Goal: Task Accomplishment & Management: Complete application form

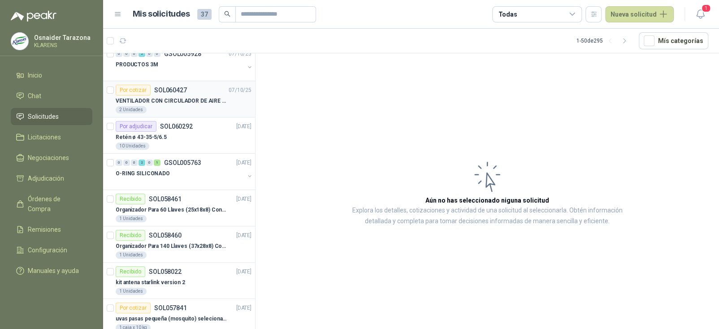
scroll to position [90, 0]
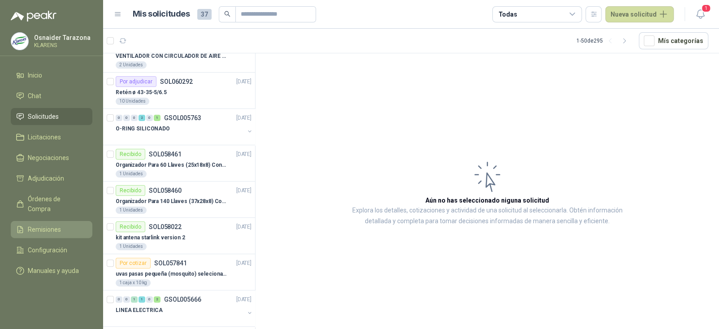
click at [52, 225] on span "Remisiones" at bounding box center [44, 230] width 33 height 10
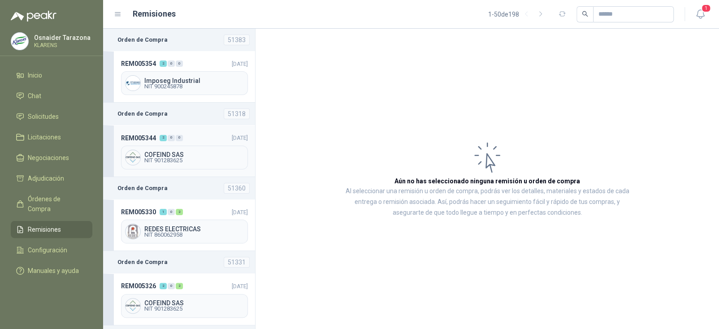
click at [201, 140] on header "REM005344 2 0 0 08/10/2025" at bounding box center [184, 138] width 127 height 10
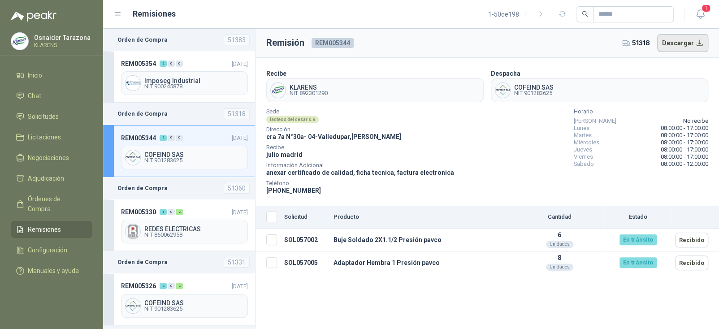
click at [671, 44] on button "Descargar" at bounding box center [683, 43] width 52 height 18
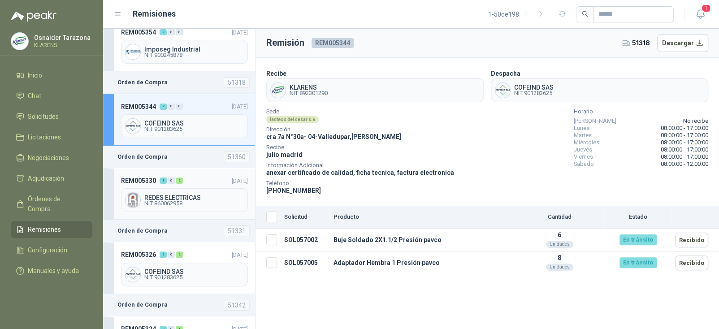
scroll to position [45, 0]
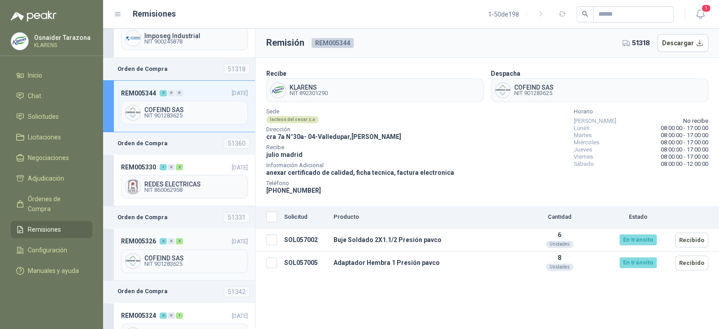
click at [187, 255] on span "COFEIND SAS" at bounding box center [194, 258] width 100 height 6
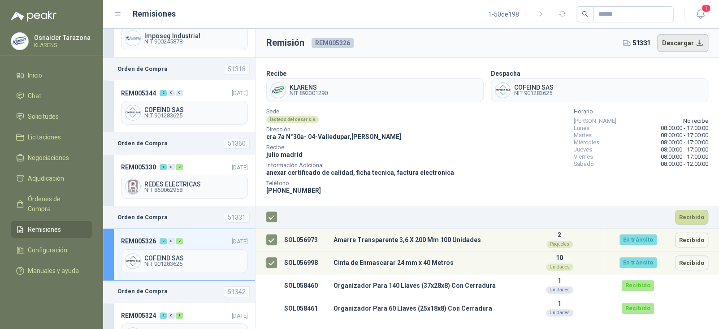
click at [675, 42] on button "Descargar" at bounding box center [683, 43] width 52 height 18
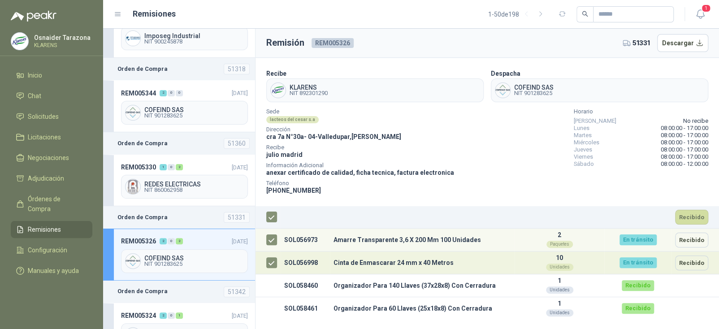
click at [484, 268] on td "Cinta de Enmascarar 24 mm x 40 Metros" at bounding box center [422, 263] width 185 height 23
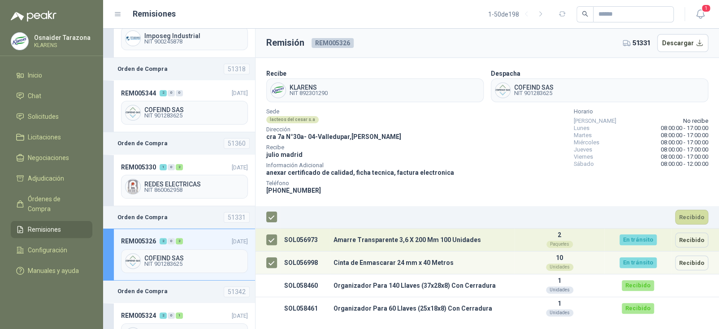
click at [439, 249] on td "Amarre Transparente 3,6 X 200 Mm 100 Unidades" at bounding box center [422, 240] width 185 height 23
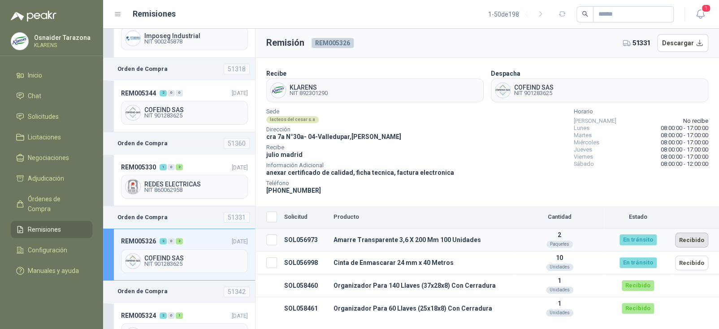
click at [687, 241] on button "Recibido" at bounding box center [691, 240] width 33 height 15
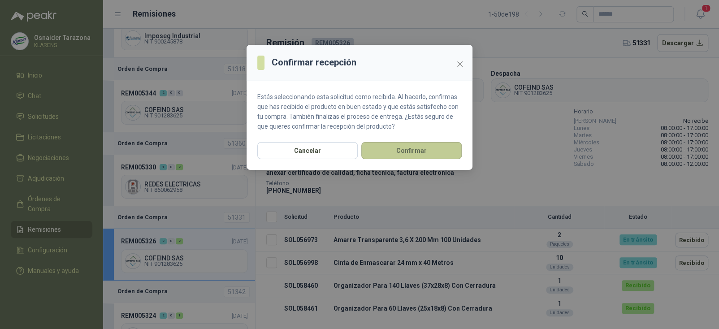
click at [433, 151] on button "Confirmar" at bounding box center [411, 150] width 100 height 17
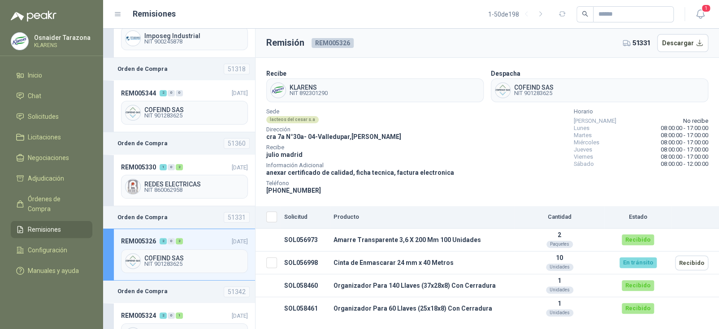
click at [695, 265] on button "Recibido" at bounding box center [691, 263] width 33 height 15
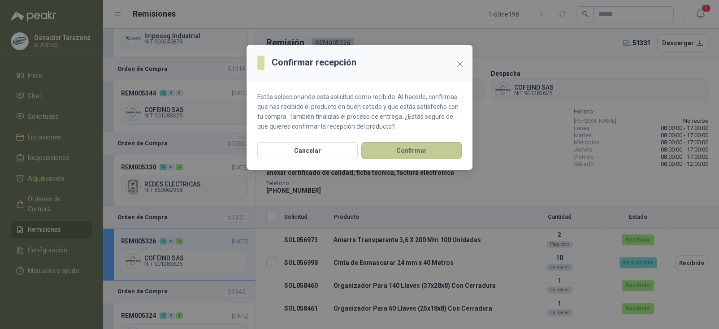
click at [403, 156] on button "Confirmar" at bounding box center [411, 150] width 100 height 17
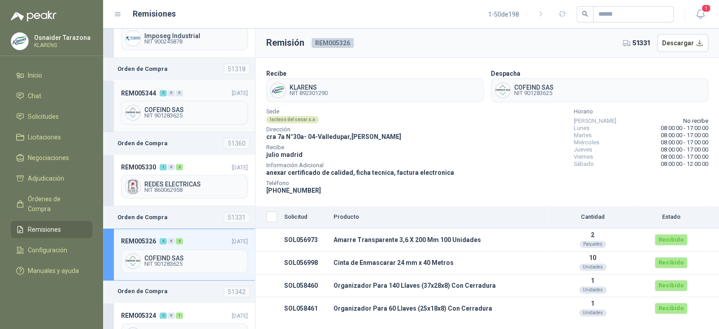
click at [213, 116] on span "NIT 901283625" at bounding box center [194, 115] width 100 height 5
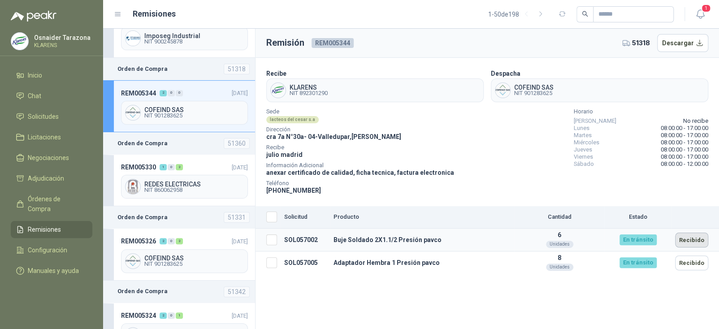
click at [692, 246] on button "Recibido" at bounding box center [691, 240] width 33 height 15
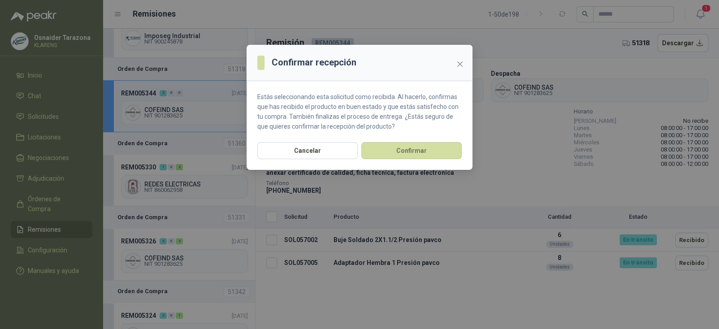
click at [690, 261] on div "Confirmar recepción Estás seleccionando esta solicitud como recibida. Al hacerl…" at bounding box center [359, 164] width 719 height 329
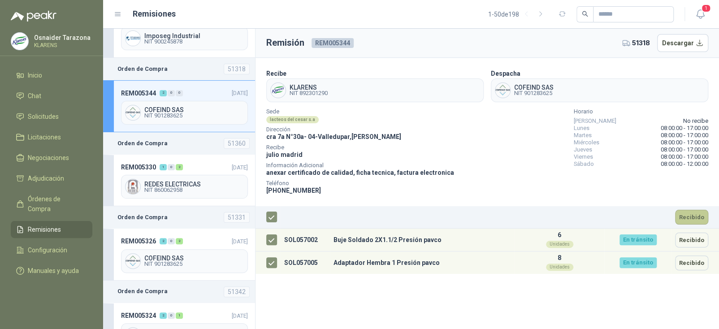
click at [698, 220] on button "Recibido" at bounding box center [691, 217] width 33 height 15
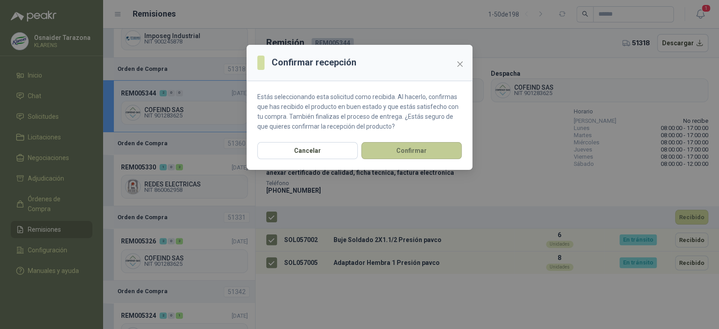
click at [405, 150] on button "Confirmar" at bounding box center [411, 150] width 100 height 17
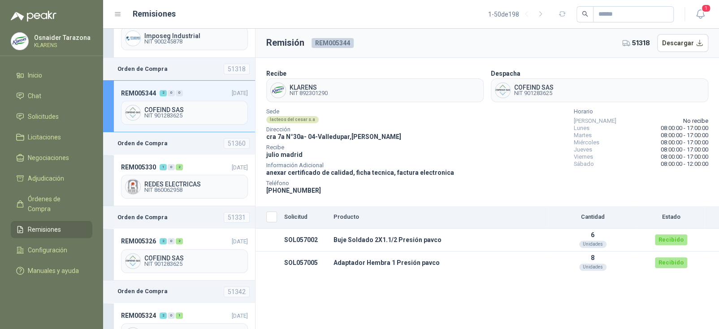
click at [199, 113] on span "NIT 901283625" at bounding box center [194, 115] width 100 height 5
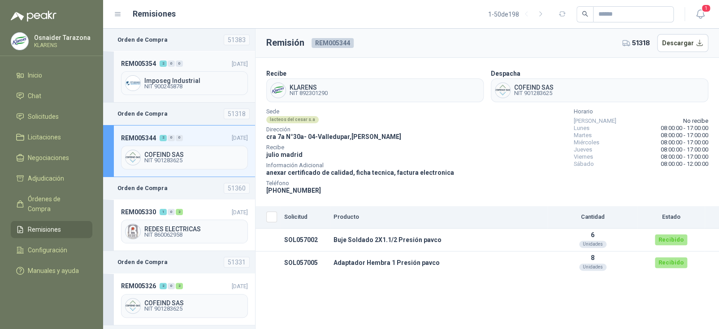
click at [218, 70] on div "REM005354 2 0 0 09/10/2025 Imposeg Industrial NIT 900245878" at bounding box center [179, 77] width 152 height 52
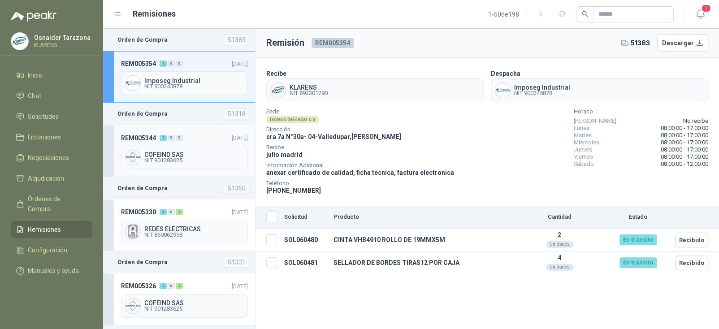
click at [196, 143] on div "REM005344 2 0 0 08/10/2025 COFEIND SAS NIT 901283625" at bounding box center [179, 151] width 152 height 52
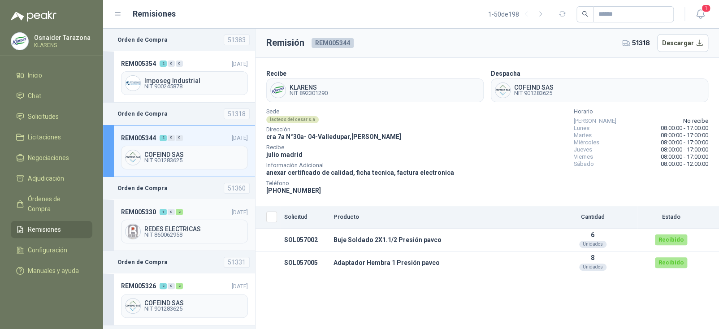
click at [190, 207] on header "REM005330 1 0 2 07/10/2025" at bounding box center [184, 212] width 127 height 10
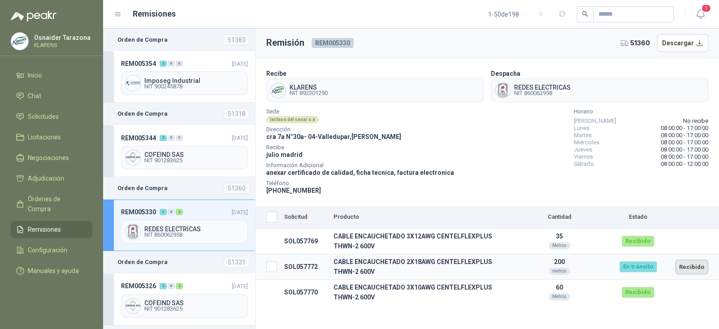
click at [686, 265] on button "Recibido" at bounding box center [691, 267] width 33 height 15
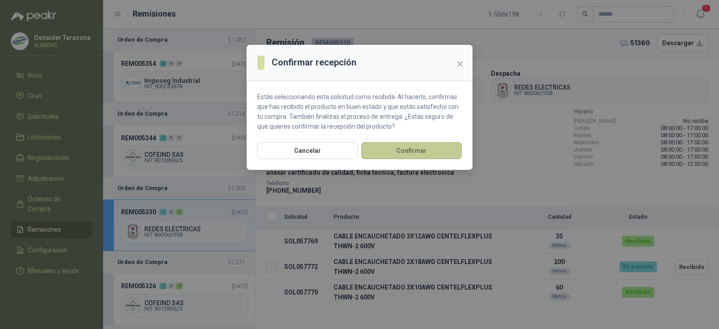
click at [440, 144] on button "Confirmar" at bounding box center [411, 150] width 100 height 17
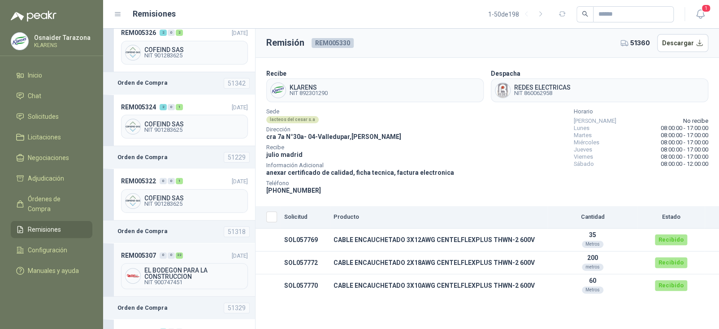
scroll to position [269, 0]
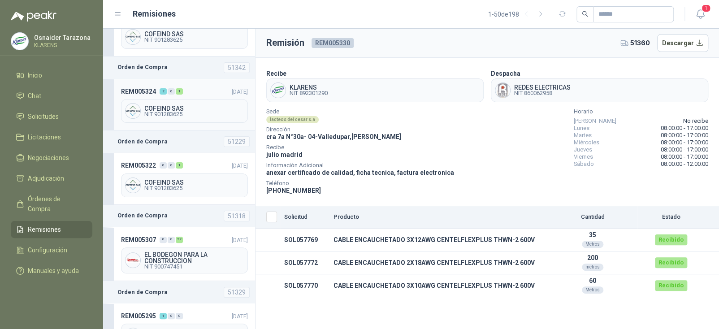
click at [175, 99] on div "COFEIND SAS NIT 901283625" at bounding box center [184, 111] width 127 height 24
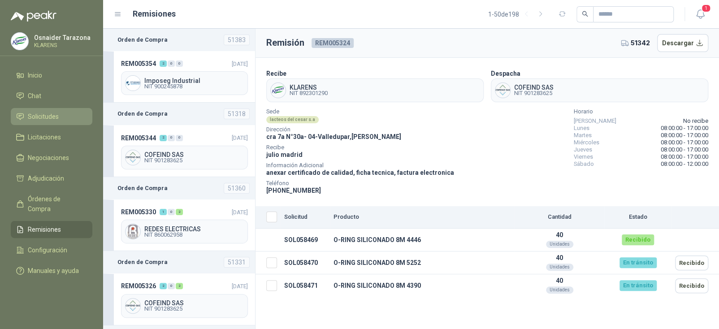
click at [31, 117] on span "Solicitudes" at bounding box center [43, 117] width 31 height 10
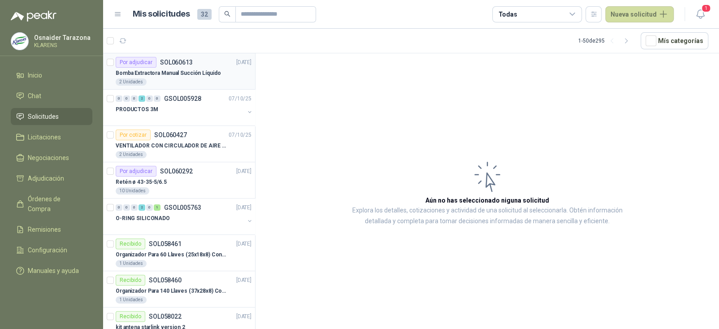
click at [207, 72] on p "Bomba Extractora Manual Succión Líquido" at bounding box center [168, 73] width 105 height 9
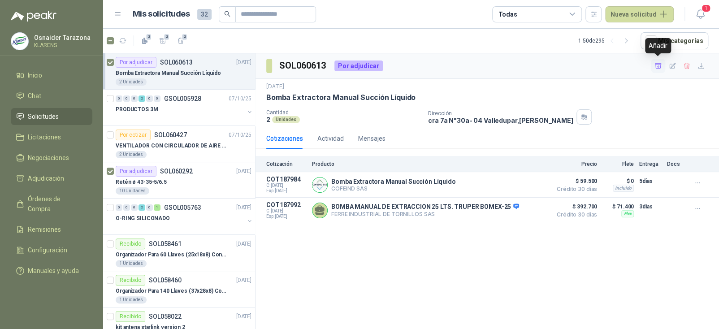
click at [655, 62] on icon "button" at bounding box center [659, 66] width 8 height 8
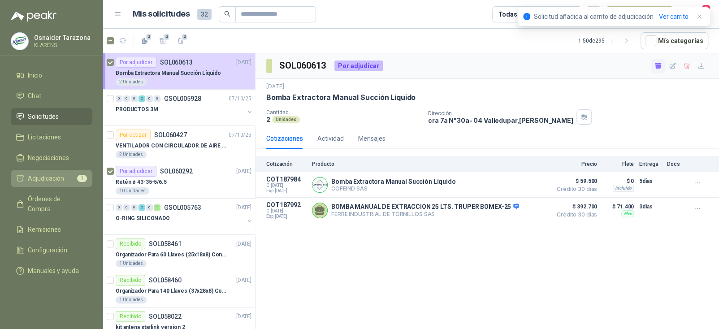
click at [36, 180] on span "Adjudicación" at bounding box center [46, 179] width 36 height 10
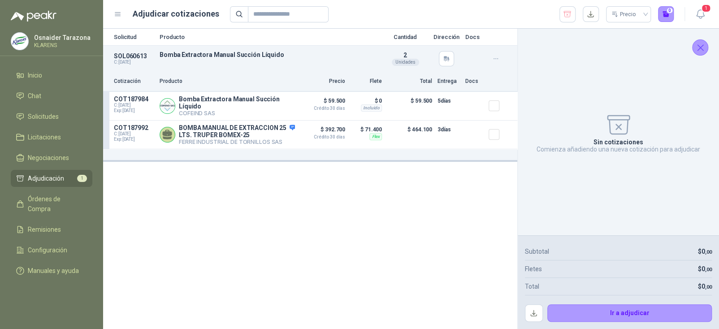
click at [58, 179] on span "Adjudicación" at bounding box center [46, 179] width 36 height 10
click at [699, 45] on icon "Cerrar" at bounding box center [700, 47] width 11 height 11
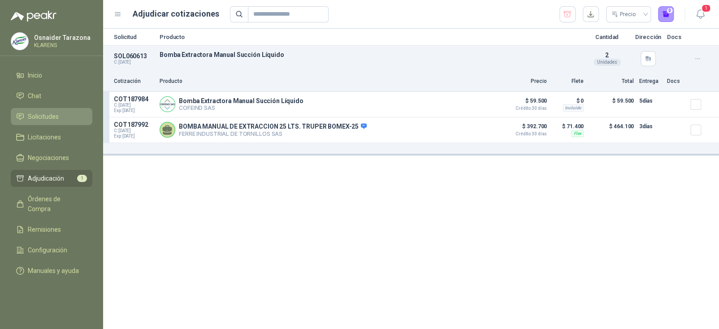
click at [52, 117] on span "Solicitudes" at bounding box center [43, 117] width 31 height 10
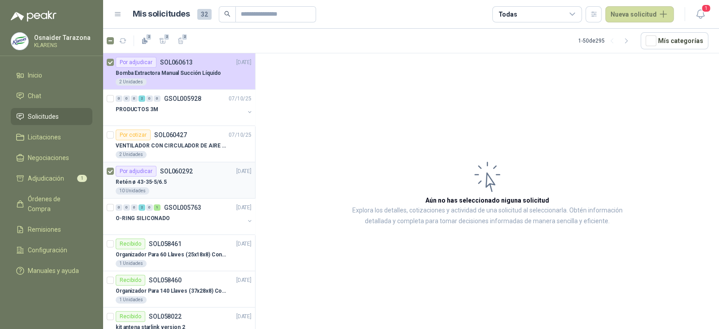
click at [178, 177] on div "Retén ø 43-35-5/6.5" at bounding box center [184, 182] width 136 height 11
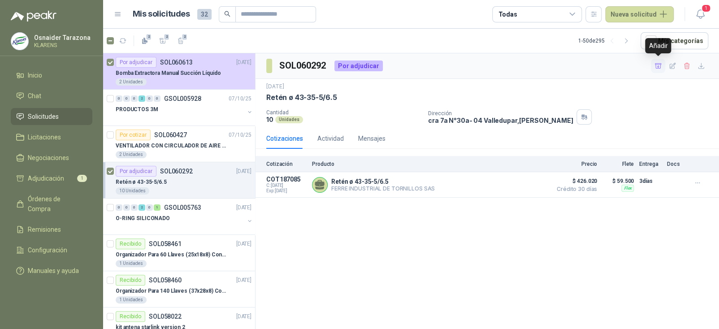
click at [657, 66] on icon "button" at bounding box center [659, 66] width 8 height 8
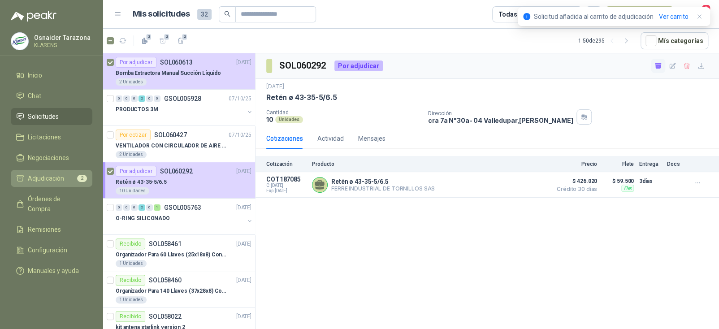
click at [41, 179] on span "Adjudicación" at bounding box center [46, 179] width 36 height 10
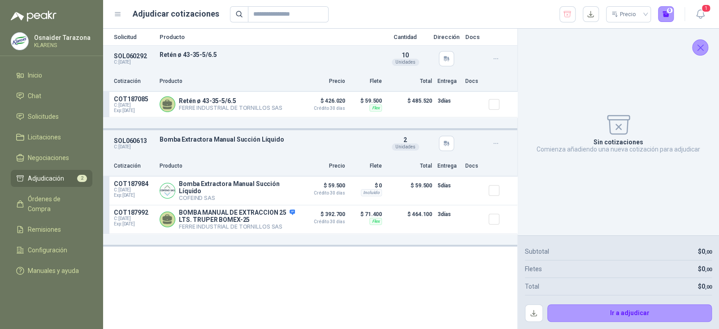
click at [700, 48] on icon "Cerrar" at bounding box center [701, 48] width 6 height 6
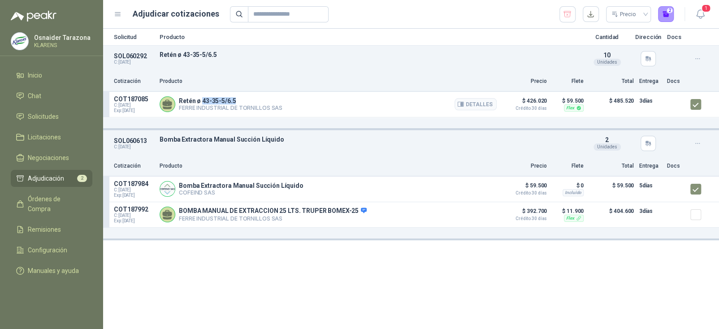
drag, startPoint x: 201, startPoint y: 101, endPoint x: 238, endPoint y: 99, distance: 36.8
click at [238, 99] on p "Retén ø 43-35-5/6.5" at bounding box center [231, 100] width 104 height 7
copy p "43-35-5/6.5"
click at [483, 106] on button "Detalles" at bounding box center [476, 104] width 42 height 12
click at [475, 100] on button "Detalles" at bounding box center [476, 104] width 42 height 12
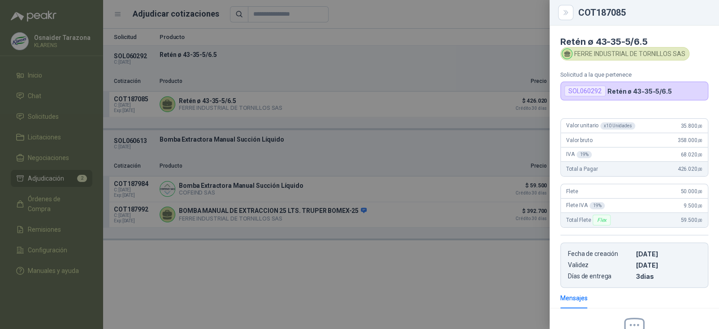
click at [487, 143] on div at bounding box center [359, 164] width 719 height 329
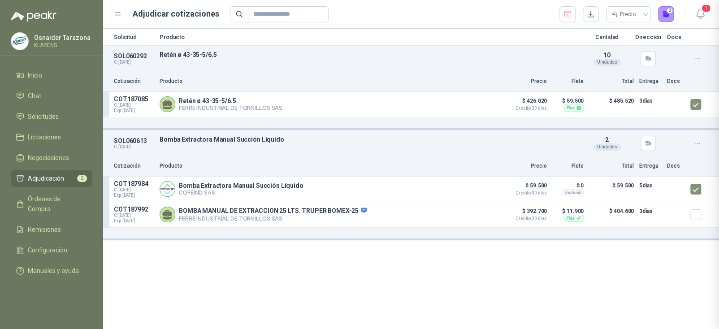
scroll to position [108, 0]
click at [661, 13] on button "2" at bounding box center [666, 14] width 16 height 16
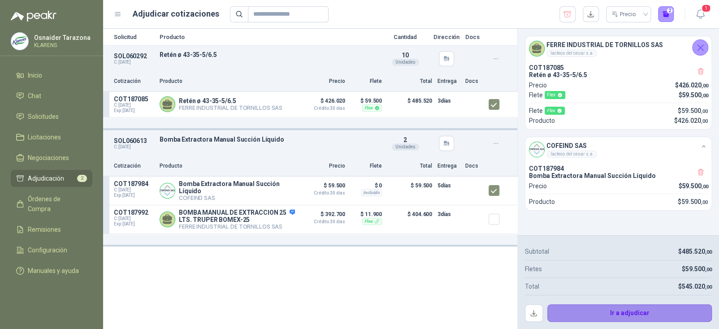
click at [656, 316] on button "Ir a adjudicar" at bounding box center [629, 313] width 165 height 18
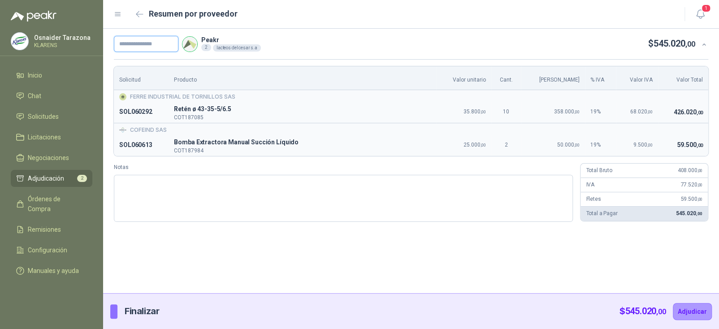
click at [167, 49] on input "text" at bounding box center [146, 44] width 65 height 16
type input "*****"
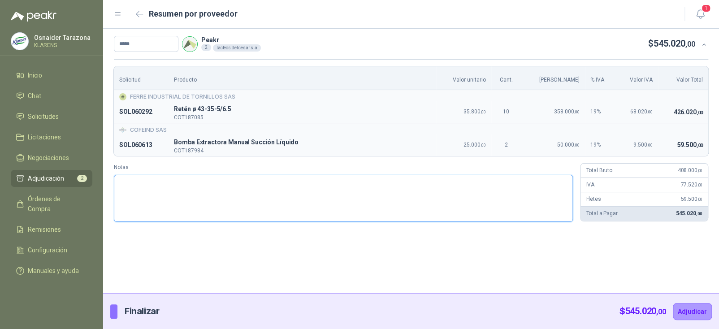
click at [332, 194] on textarea "Notas" at bounding box center [343, 198] width 459 height 47
type textarea "*"
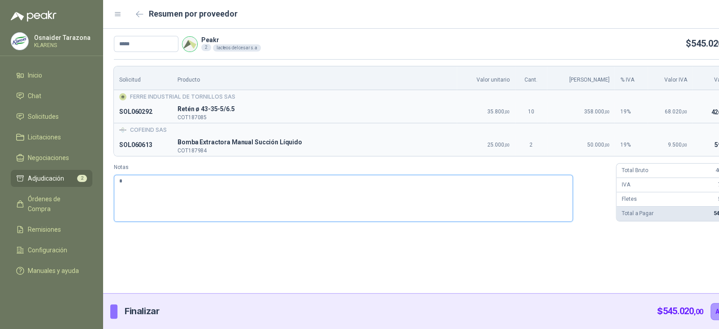
type textarea "**"
type textarea "***"
type textarea "****"
type textarea "*****"
type textarea "******"
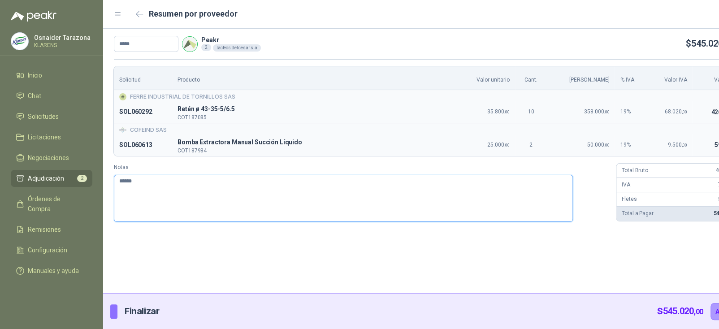
type textarea "******"
type textarea "********"
type textarea "*********"
type textarea "**********"
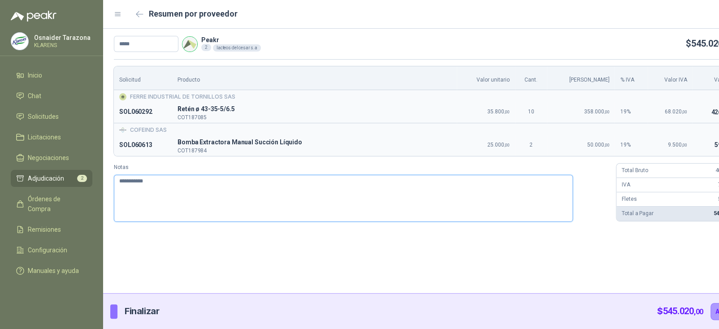
type textarea "**********"
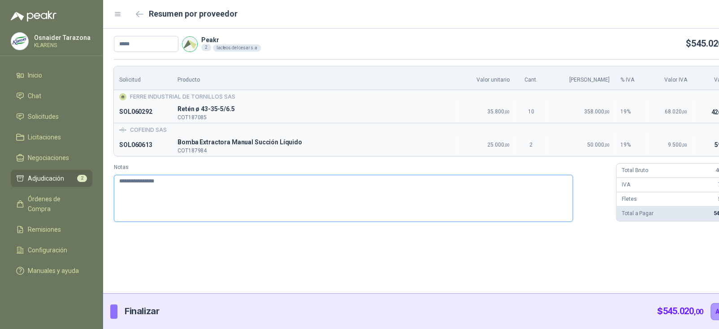
type textarea "**********"
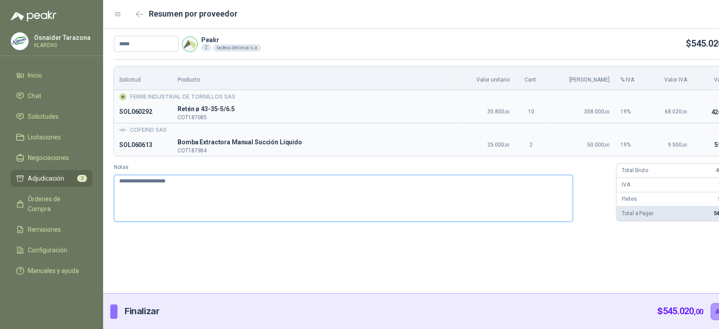
type textarea "**********"
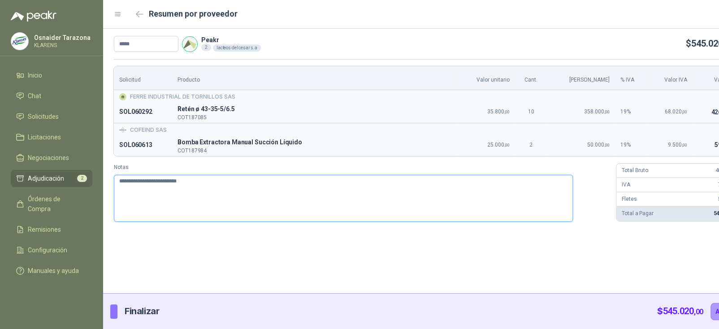
type textarea "**********"
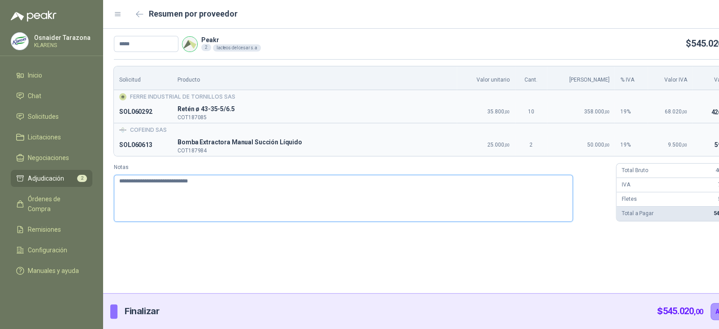
type textarea "**********"
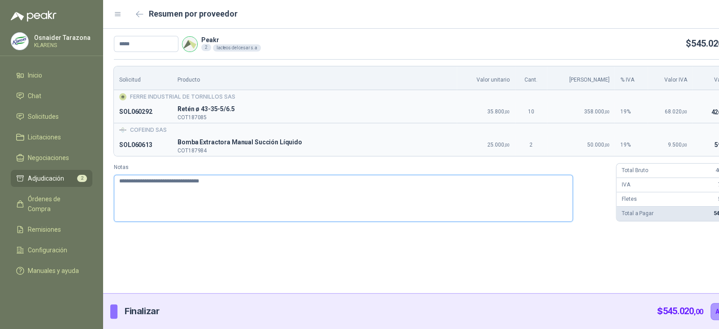
type textarea "**********"
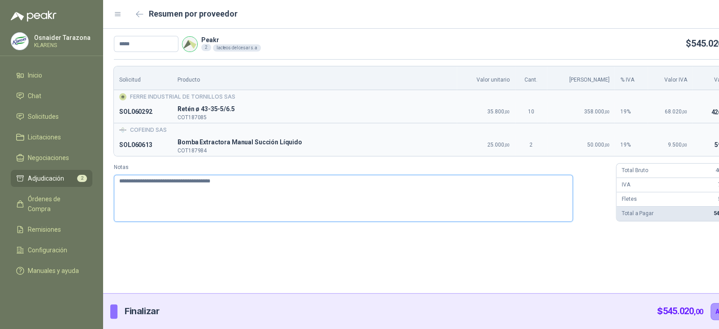
type textarea "**********"
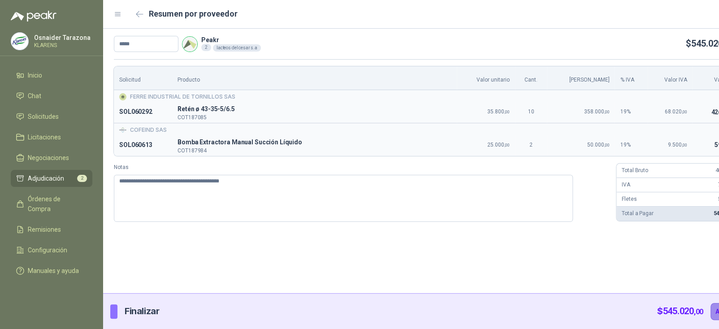
click at [711, 312] on button "Adjudicar" at bounding box center [730, 311] width 39 height 17
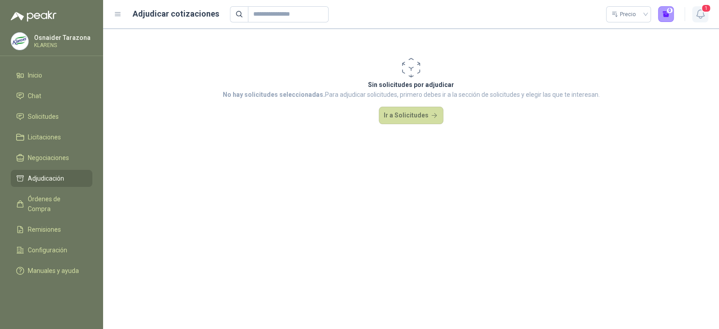
click at [698, 17] on icon "button" at bounding box center [700, 14] width 8 height 9
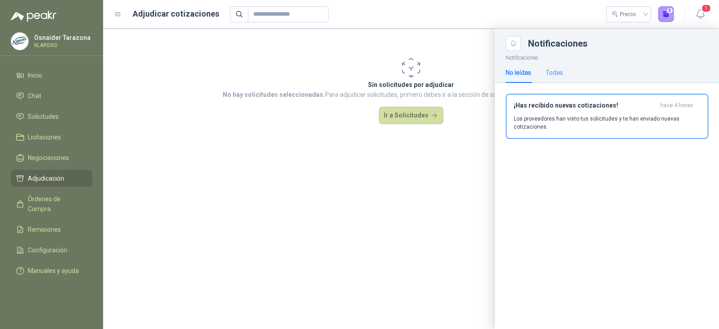
click at [554, 77] on div "Todas" at bounding box center [554, 72] width 17 height 21
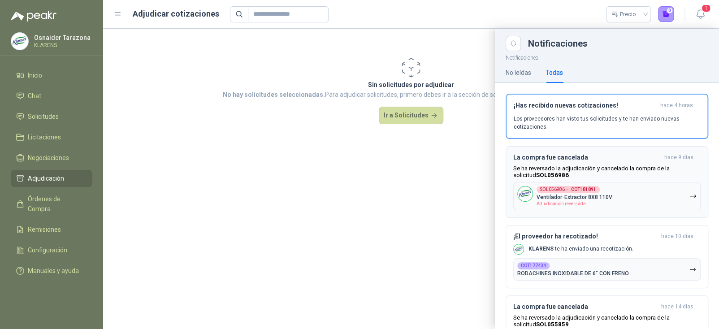
click at [622, 168] on p "Se ha reversado la adjudicación y cancelado la compra de la solicitud SOL056986" at bounding box center [606, 171] width 187 height 13
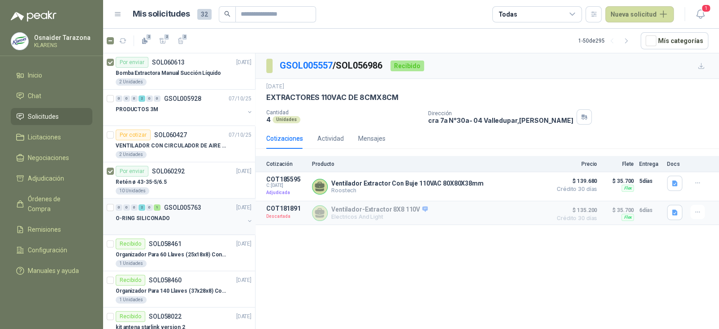
click at [180, 208] on p "GSOL005763" at bounding box center [182, 207] width 37 height 6
click at [183, 209] on p "GSOL005763" at bounding box center [182, 207] width 37 height 6
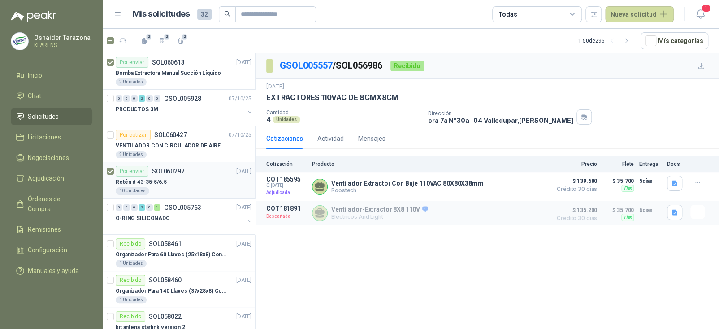
click at [184, 182] on div "Retén ø 43-35-5/6.5" at bounding box center [184, 182] width 136 height 11
drag, startPoint x: 188, startPoint y: 231, endPoint x: 188, endPoint y: 226, distance: 4.9
click at [188, 231] on div "0 0 0 2 0 1 GSOL005763 [DATE] O-RING SILICONADO" at bounding box center [179, 217] width 152 height 36
click at [188, 224] on div at bounding box center [180, 227] width 129 height 7
click at [156, 213] on div "O-RING SILICONADO" at bounding box center [180, 218] width 129 height 11
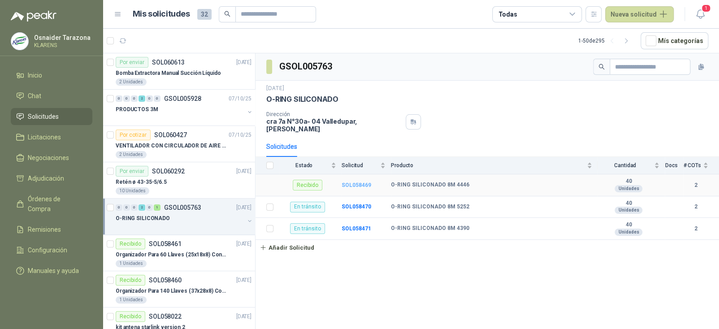
click at [360, 182] on b "SOL058469" at bounding box center [357, 185] width 30 height 6
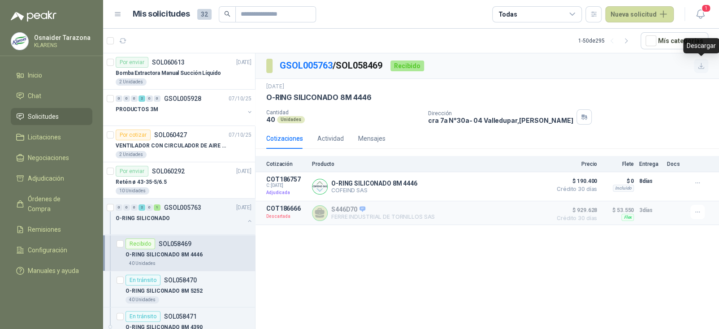
click at [698, 65] on icon "button" at bounding box center [702, 66] width 8 height 8
click at [48, 225] on span "Remisiones" at bounding box center [44, 230] width 33 height 10
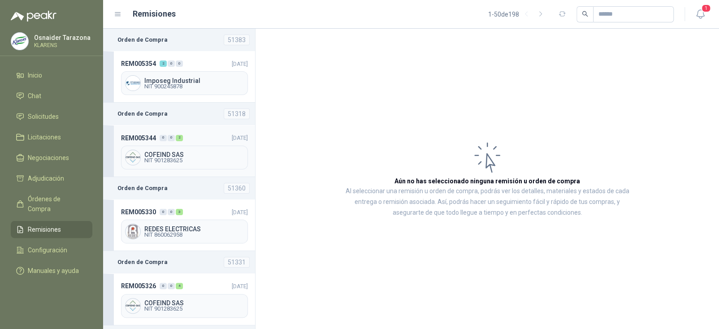
click at [206, 158] on span "NIT 901283625" at bounding box center [194, 160] width 100 height 5
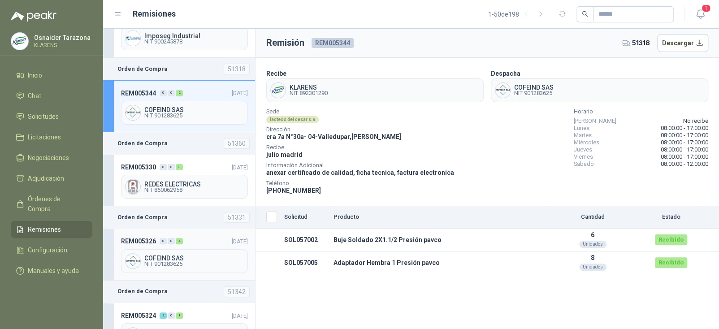
click at [204, 236] on header "REM005326 0 0 4 [DATE]" at bounding box center [184, 241] width 127 height 10
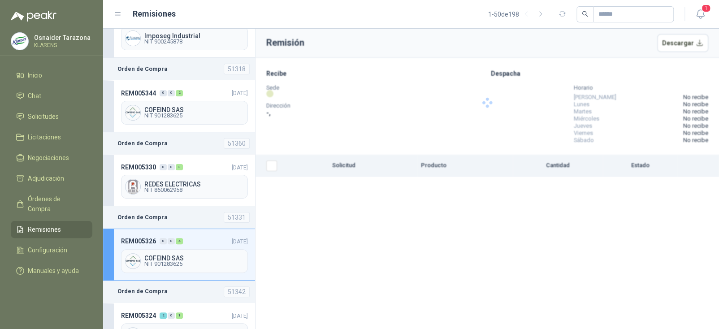
scroll to position [90, 0]
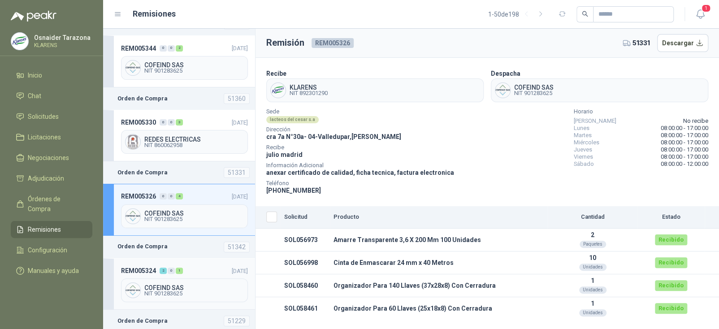
click at [201, 266] on header "REM005324 2 0 1 [DATE]" at bounding box center [184, 271] width 127 height 10
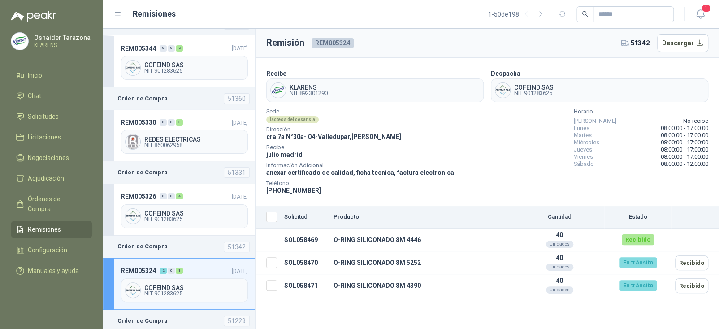
click at [686, 52] on header "Remisión REM005324 51342 Descargar" at bounding box center [488, 43] width 464 height 29
click at [688, 45] on button "Descargar" at bounding box center [683, 43] width 52 height 18
